Goal: Information Seeking & Learning: Learn about a topic

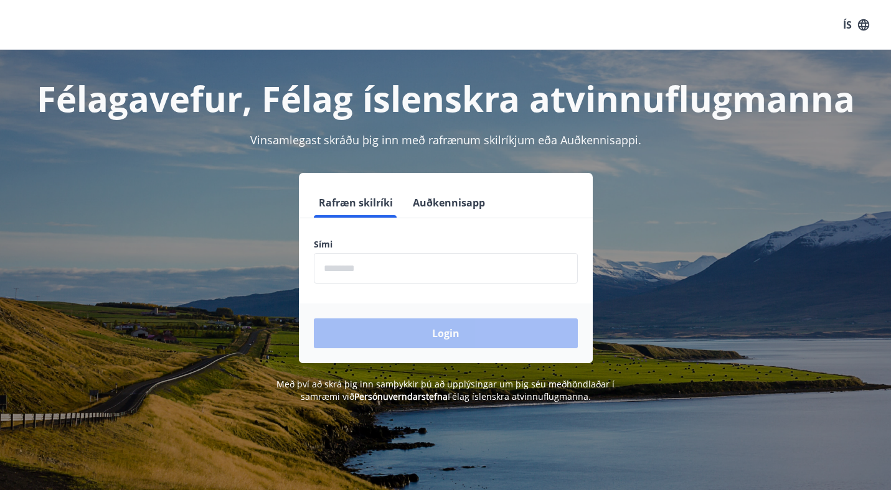
click at [360, 268] on input "phone" at bounding box center [446, 268] width 264 height 30
type input "********"
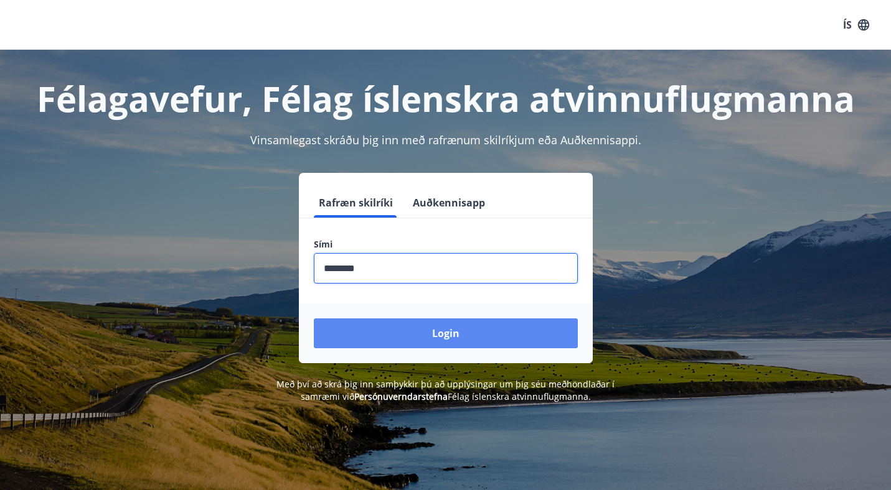
click at [400, 337] on button "Login" at bounding box center [446, 334] width 264 height 30
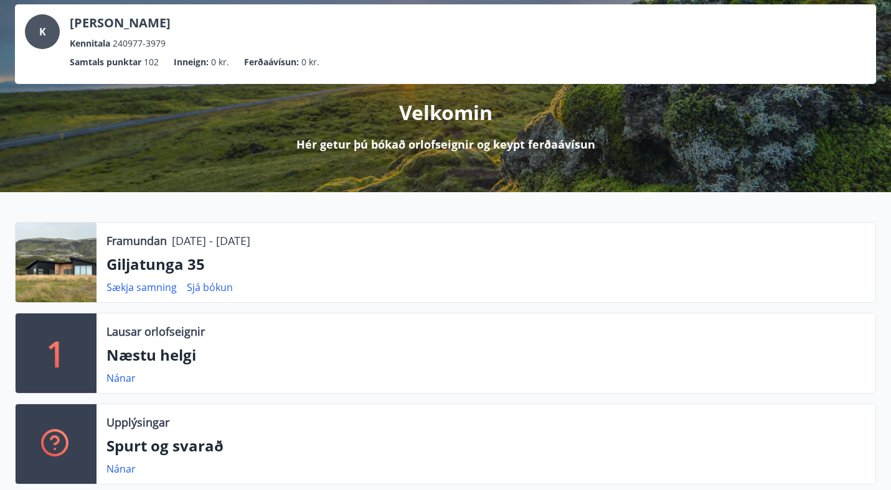
scroll to position [85, 0]
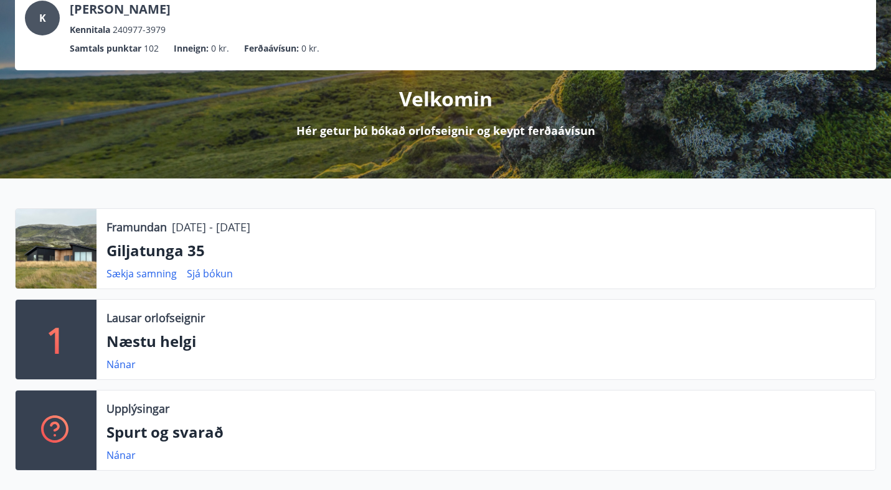
click at [171, 252] on p "Giljatunga 35" at bounding box center [485, 250] width 759 height 21
click at [92, 240] on div at bounding box center [56, 249] width 81 height 80
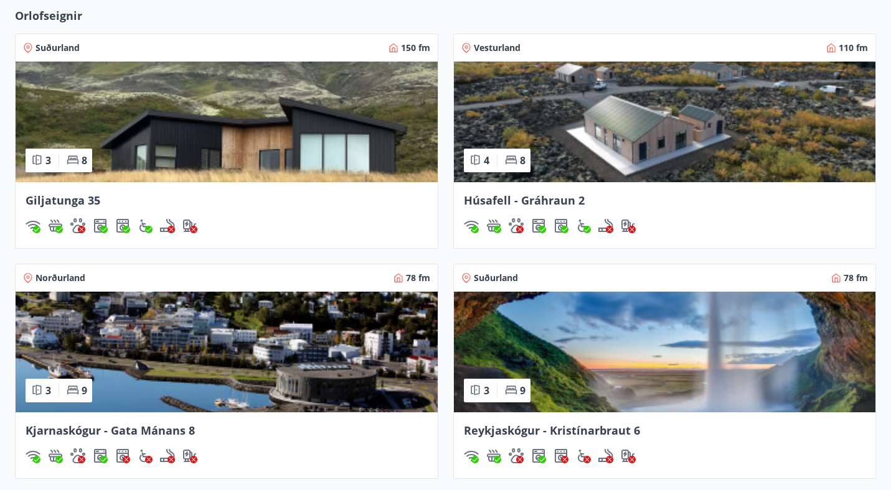
scroll to position [996, 0]
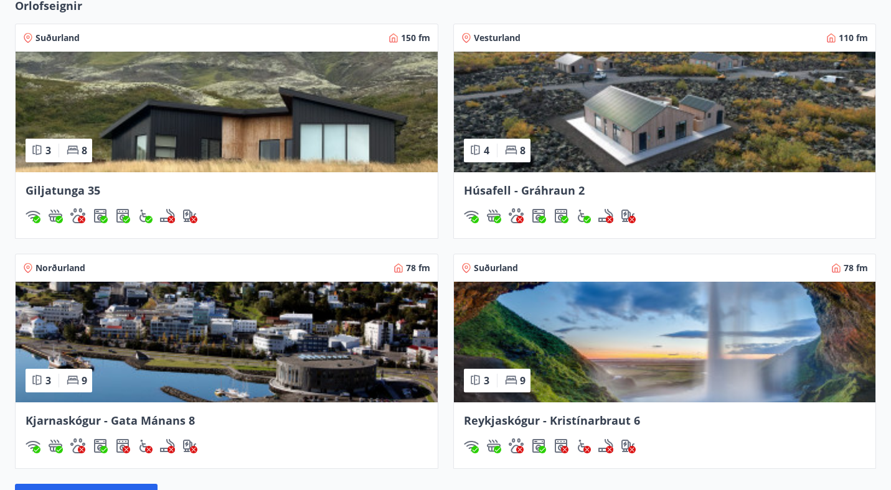
click at [172, 147] on img at bounding box center [227, 112] width 422 height 121
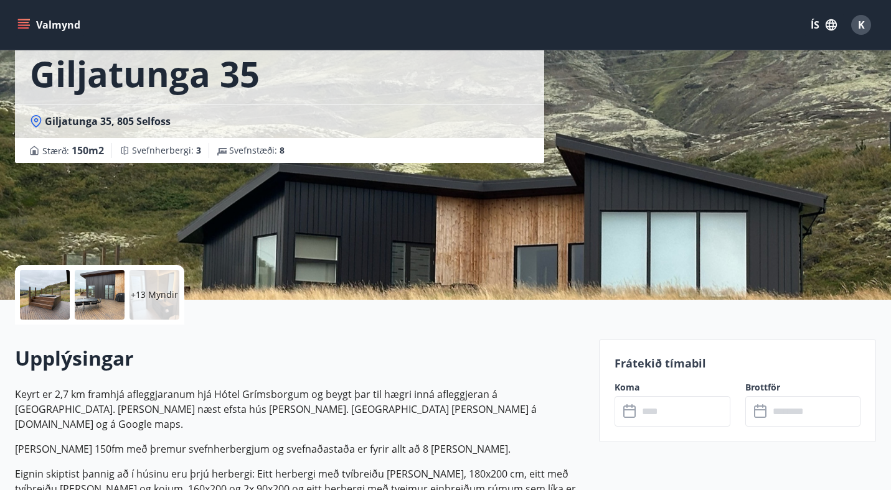
scroll to position [50, 0]
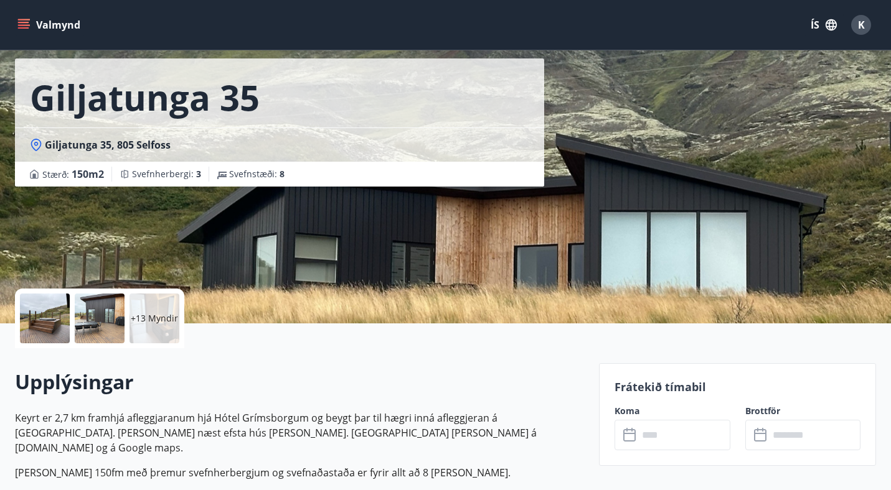
click at [146, 295] on div "+13 Myndir" at bounding box center [154, 319] width 50 height 50
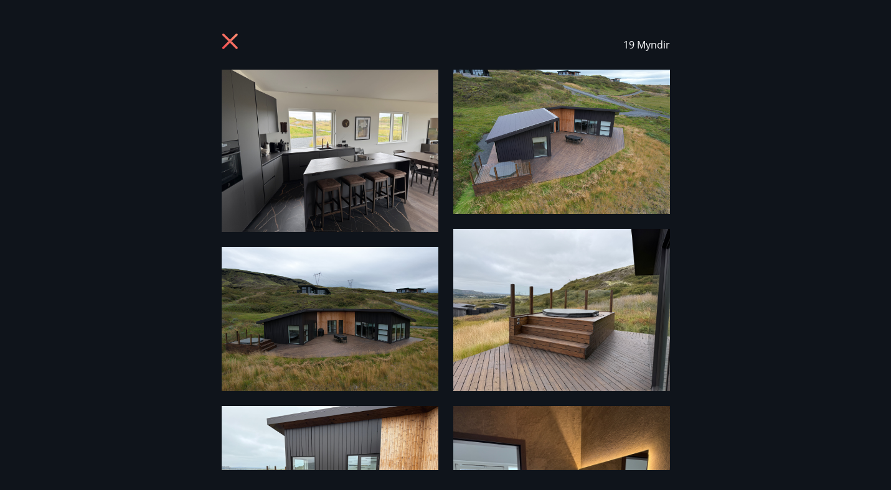
click at [146, 291] on div "19 Myndir" at bounding box center [445, 245] width 891 height 451
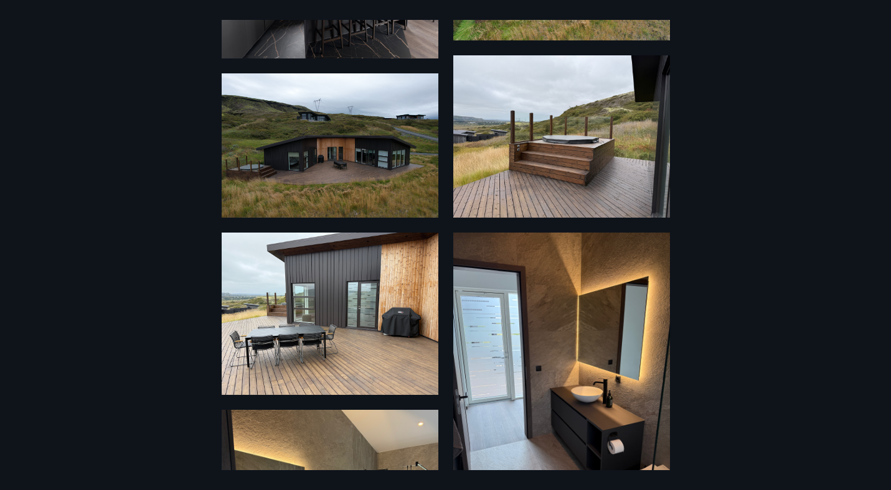
scroll to position [174, 0]
